Goal: Book appointment/travel/reservation

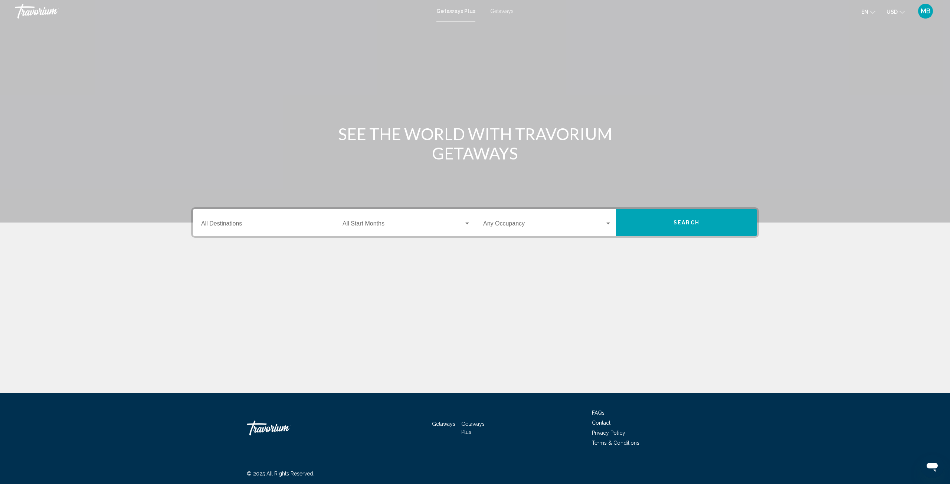
click at [232, 226] on input "Destination All Destinations" at bounding box center [265, 225] width 128 height 7
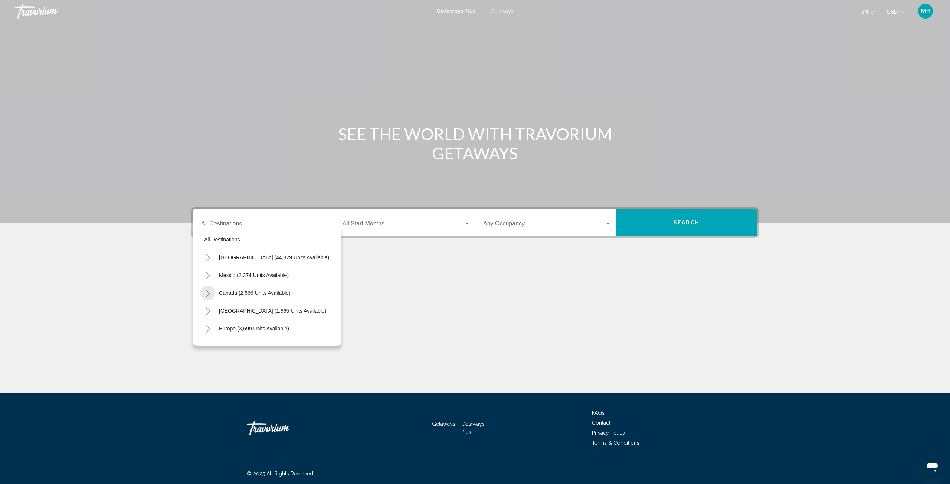
click at [206, 290] on icon "Toggle Canada (2,566 units available)" at bounding box center [208, 293] width 6 height 7
click at [238, 307] on button "Eastern Canada (1,624 units available)" at bounding box center [257, 310] width 98 height 17
type input "**********"
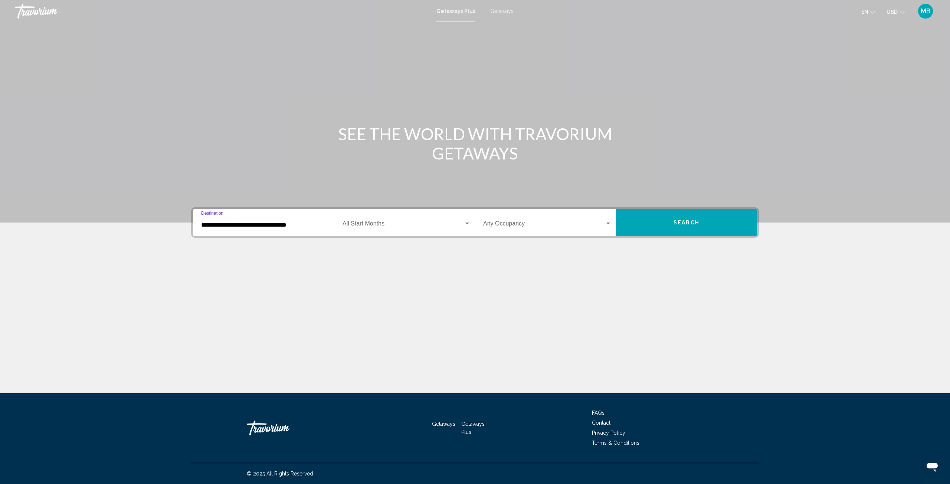
click at [439, 226] on span "Search widget" at bounding box center [403, 225] width 121 height 7
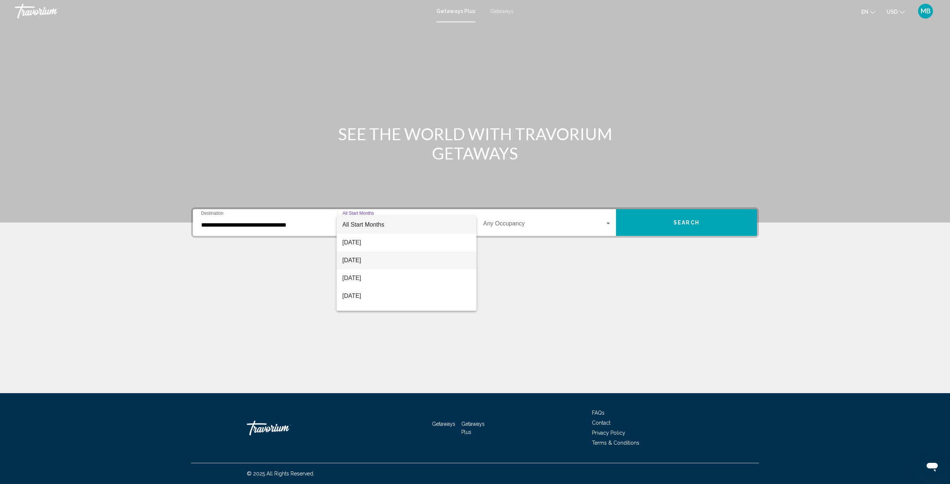
click at [433, 264] on span "[DATE]" at bounding box center [407, 261] width 128 height 18
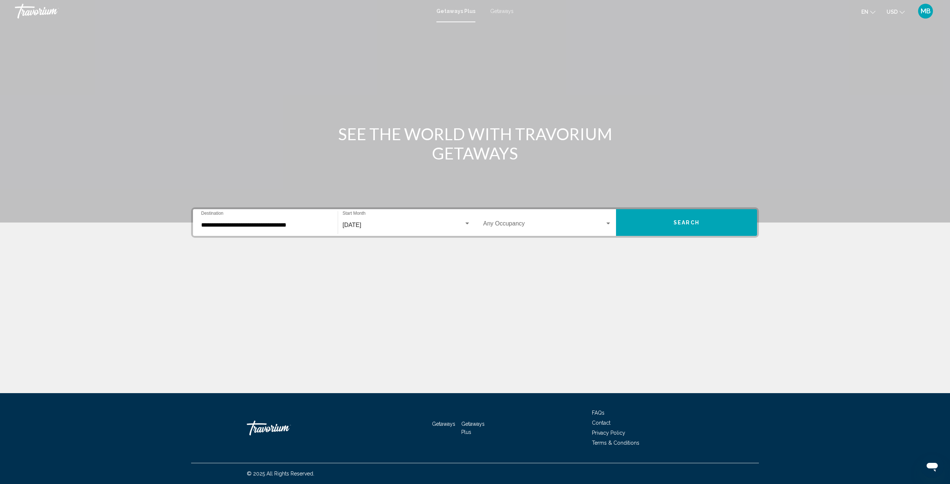
click at [612, 222] on div "Occupancy Any Occupancy" at bounding box center [547, 222] width 137 height 23
click at [554, 294] on span "5 Travelers" at bounding box center [547, 296] width 128 height 18
click at [689, 220] on span "Search" at bounding box center [687, 223] width 26 height 6
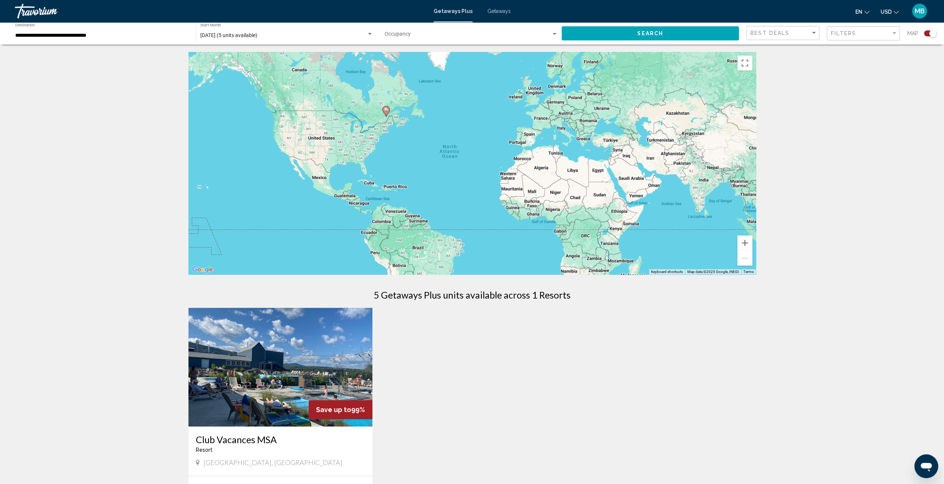
click at [385, 116] on gmp-advanced-marker "Main content" at bounding box center [386, 111] width 7 height 11
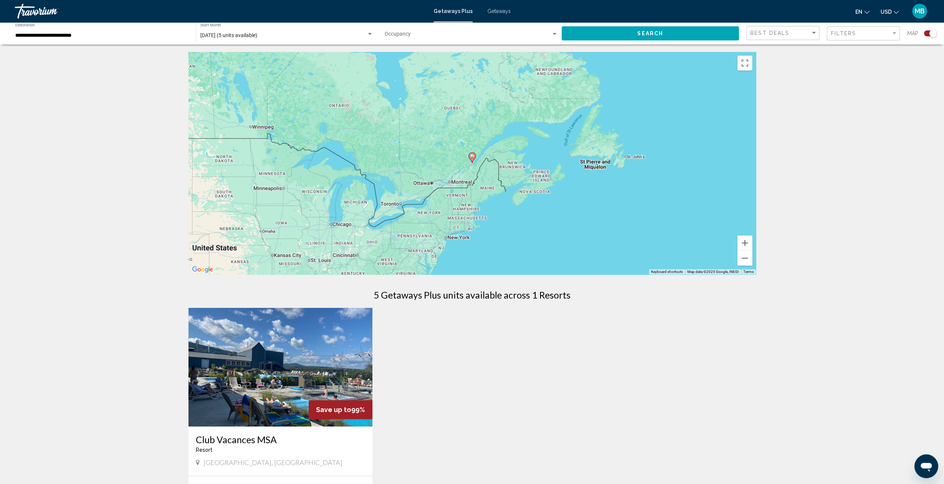
click at [463, 161] on div "To navigate, press the arrow keys. To activate drag with keyboard, press Alt + …" at bounding box center [473, 163] width 568 height 223
click at [472, 157] on image "Main content" at bounding box center [472, 156] width 4 height 4
type input "**********"
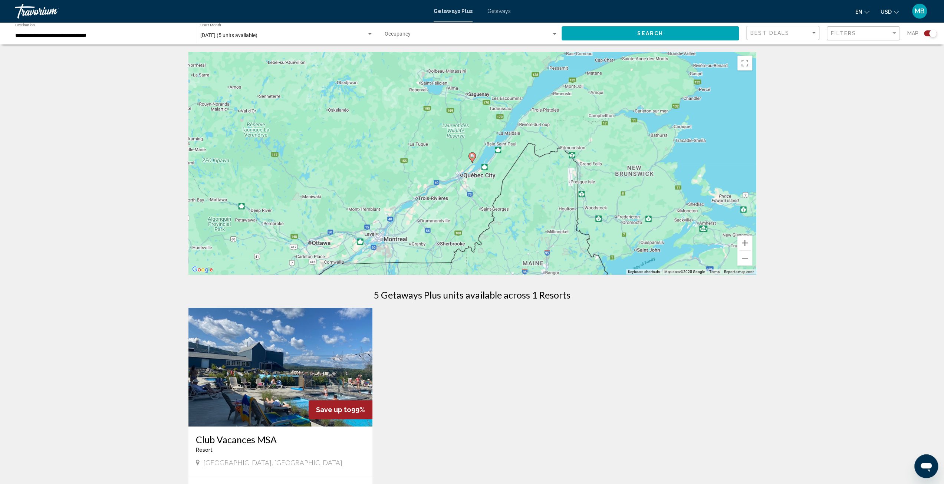
click at [472, 157] on image "Main content" at bounding box center [472, 156] width 4 height 4
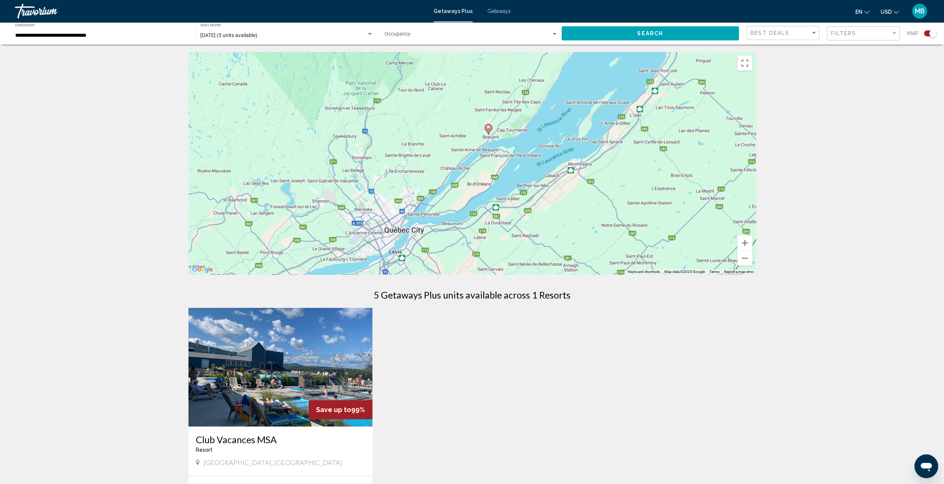
drag, startPoint x: 451, startPoint y: 227, endPoint x: 466, endPoint y: 202, distance: 29.0
click at [466, 202] on div "To activate drag with keyboard, press Alt + Enter. Once in keyboard drag state,…" at bounding box center [473, 163] width 568 height 223
click at [492, 140] on div "To activate drag with keyboard, press Alt + Enter. Once in keyboard drag state,…" at bounding box center [473, 163] width 568 height 223
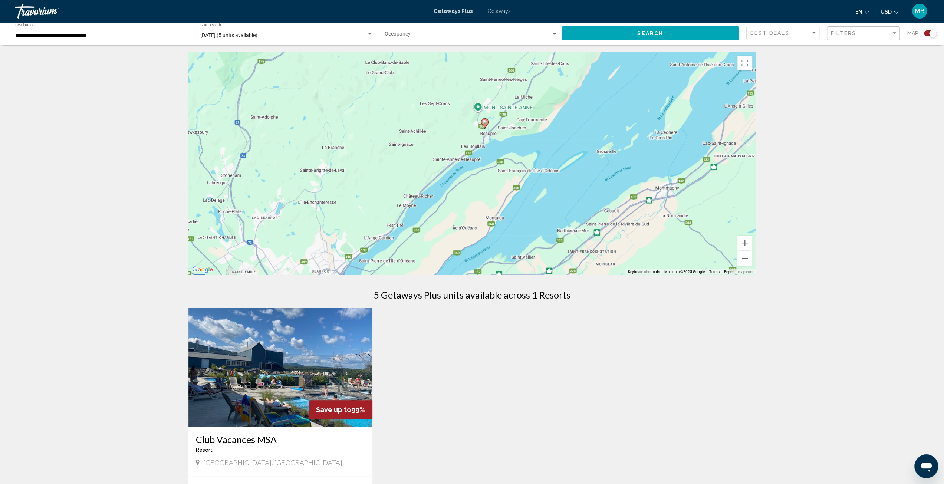
click at [492, 140] on div "To activate drag with keyboard, press Alt + Enter. Once in keyboard drag state,…" at bounding box center [473, 163] width 568 height 223
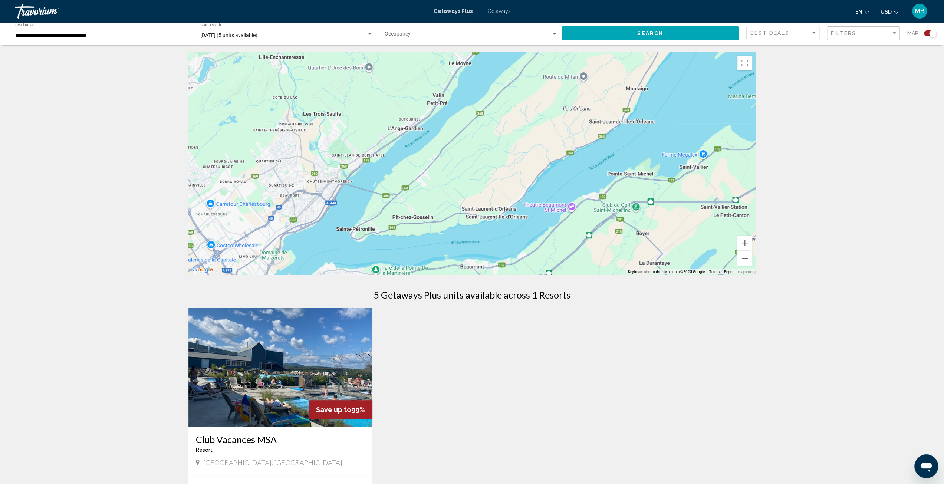
drag, startPoint x: 439, startPoint y: 203, endPoint x: 580, endPoint y: -6, distance: 252.5
click at [580, 0] on html "**********" at bounding box center [472, 242] width 944 height 484
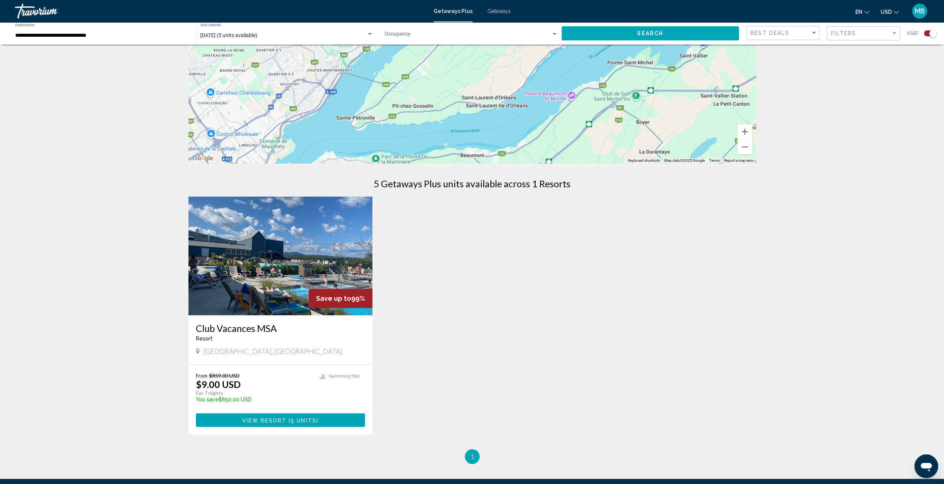
click at [218, 137] on div "Main content" at bounding box center [473, 52] width 568 height 223
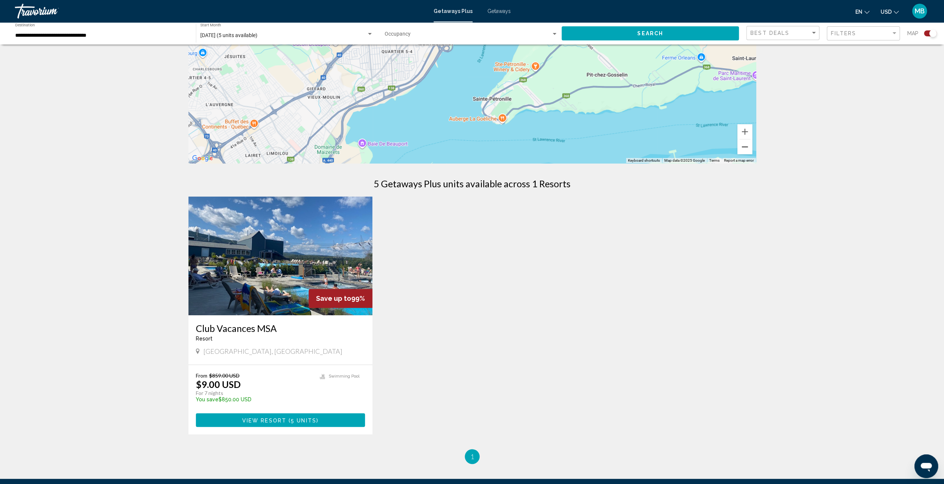
click at [744, 148] on button "Zoom out" at bounding box center [745, 147] width 15 height 15
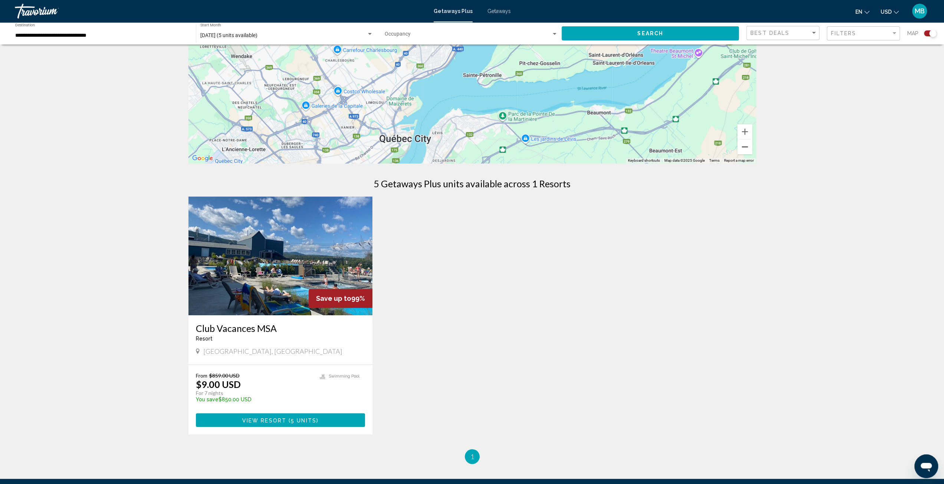
click at [744, 148] on button "Zoom out" at bounding box center [745, 147] width 15 height 15
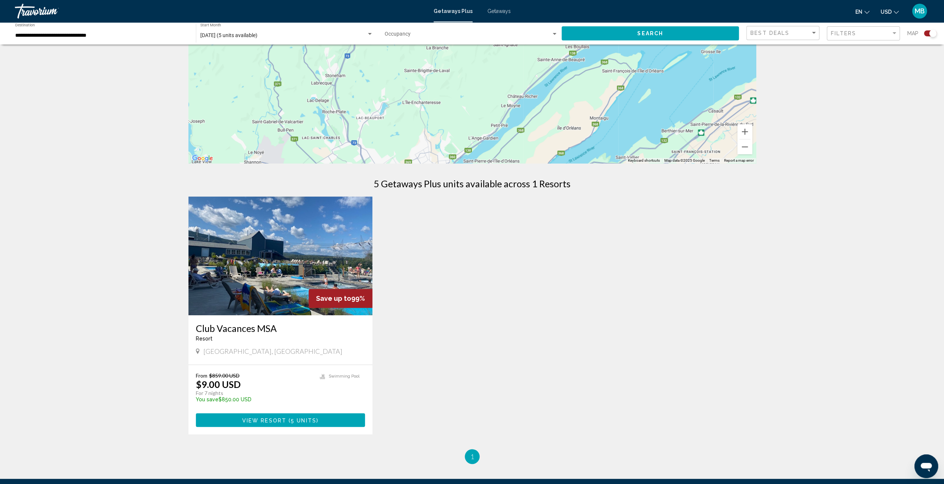
drag, startPoint x: 617, startPoint y: 102, endPoint x: 598, endPoint y: 232, distance: 130.9
click at [598, 232] on div "← Move left → Move right ↑ Move up ↓ Move down + Zoom in - Zoom out Home Jump l…" at bounding box center [472, 203] width 597 height 524
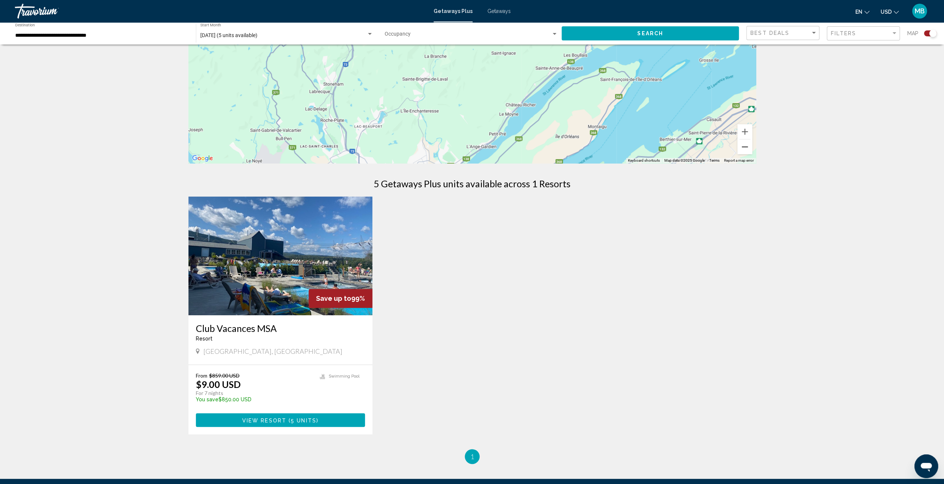
click at [750, 148] on button "Zoom out" at bounding box center [745, 147] width 15 height 15
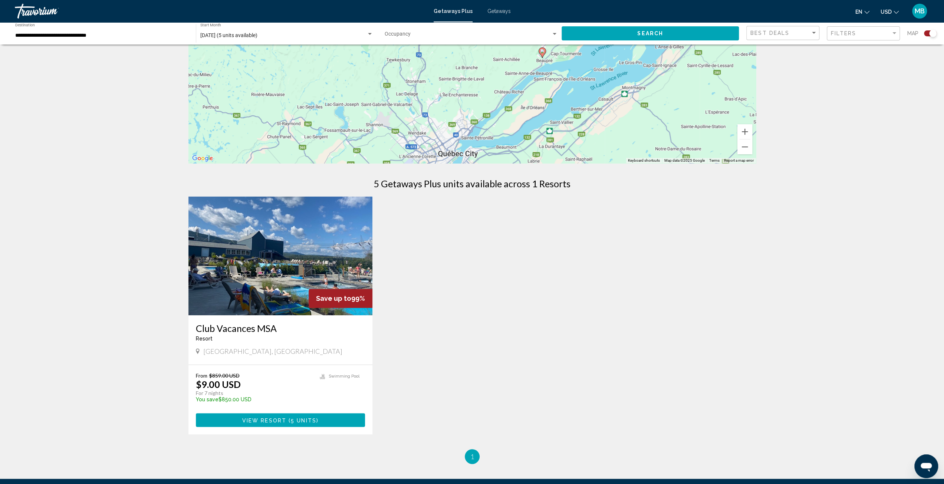
drag, startPoint x: 637, startPoint y: 94, endPoint x: 650, endPoint y: 109, distance: 20.1
click at [650, 109] on div "To activate drag with keyboard, press Alt + Enter. Once in keyboard drag state,…" at bounding box center [473, 52] width 568 height 223
click at [744, 148] on button "Zoom out" at bounding box center [745, 147] width 15 height 15
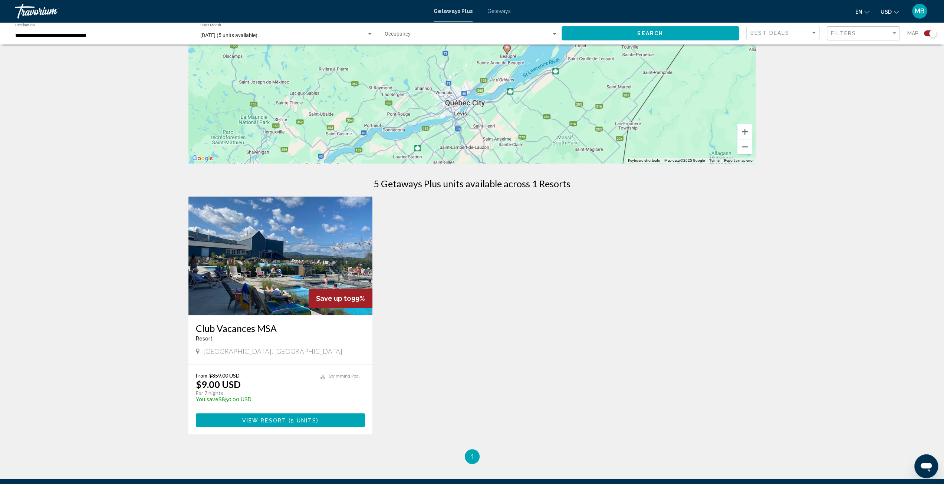
click at [744, 148] on button "Zoom out" at bounding box center [745, 147] width 15 height 15
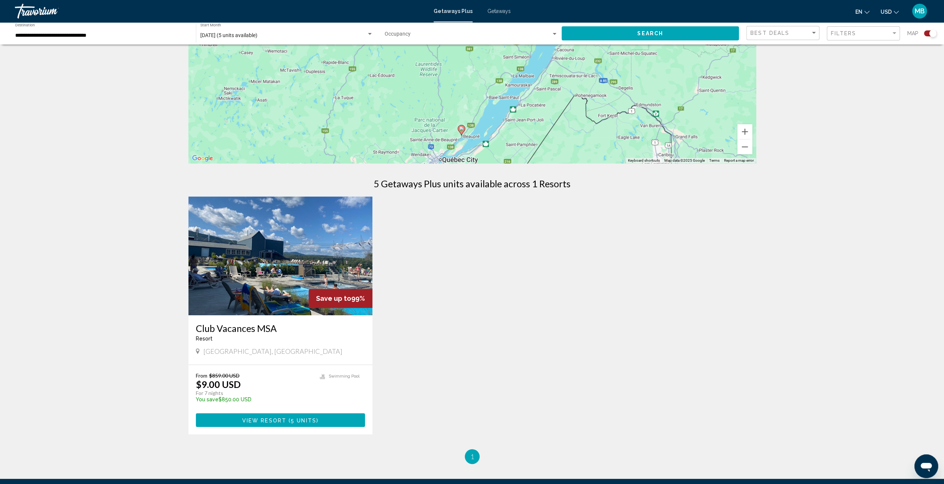
drag, startPoint x: 535, startPoint y: 98, endPoint x: 507, endPoint y: 181, distance: 87.8
click at [507, 181] on div "← Move left → Move right ↑ Move up ↓ Move down + Zoom in - Zoom out Home Jump l…" at bounding box center [472, 203] width 597 height 524
click at [281, 227] on img "Main content" at bounding box center [281, 256] width 184 height 119
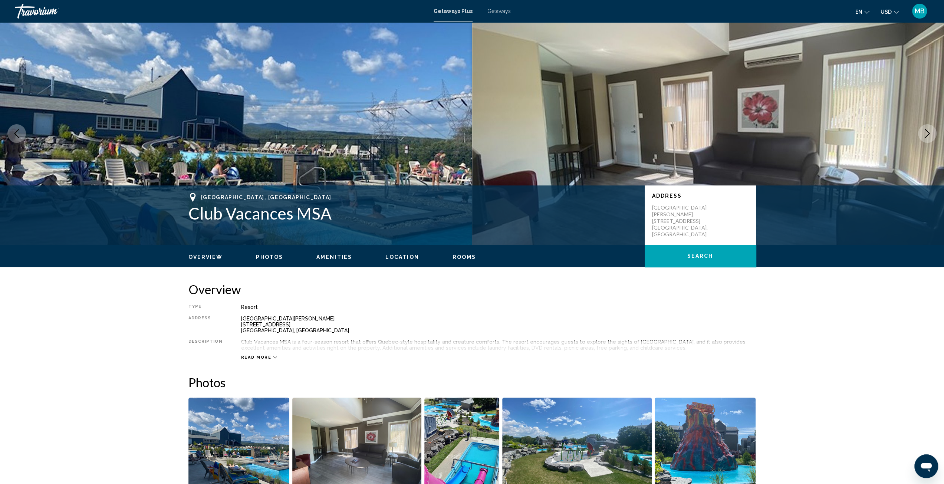
scroll to position [111, 0]
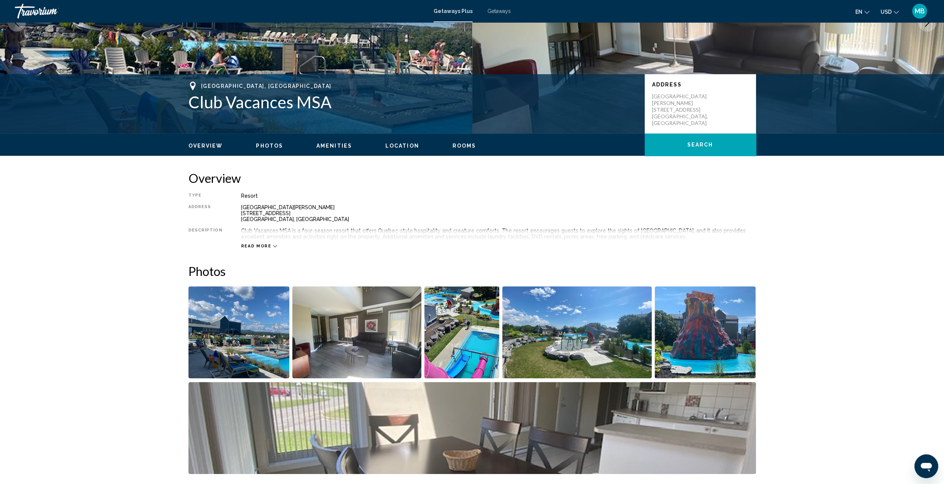
click at [264, 244] on span "Read more" at bounding box center [256, 246] width 30 height 5
